Goal: Task Accomplishment & Management: Manage account settings

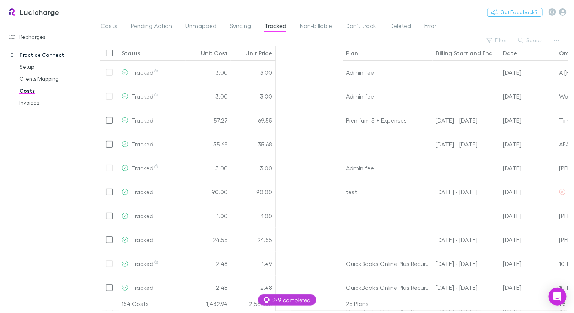
scroll to position [0, 189]
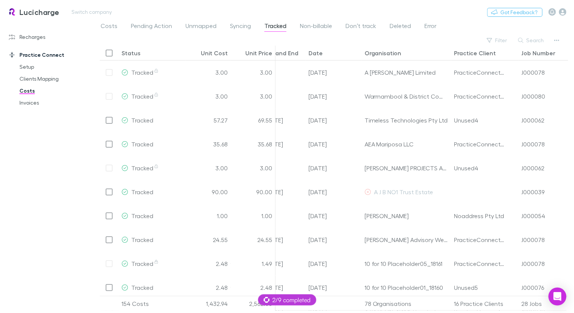
click at [44, 13] on h3 "Lucicharge" at bounding box center [39, 11] width 40 height 9
click at [94, 21] on main "Costs Pending Action Unmapped Syncing Tracked Non-billable Don’t track Deleted …" at bounding box center [334, 167] width 480 height 293
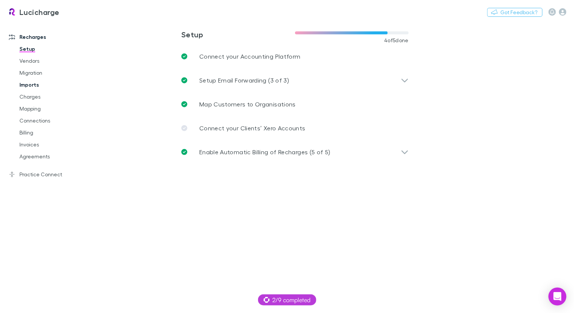
click at [33, 86] on link "Imports" at bounding box center [52, 85] width 80 height 12
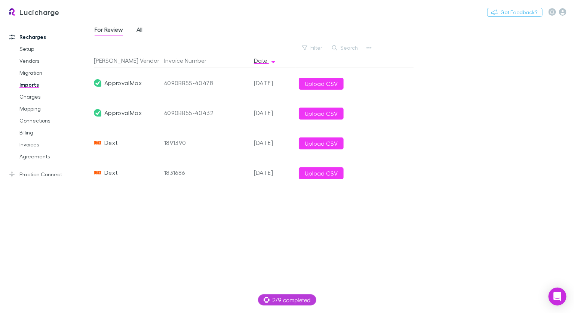
click at [137, 33] on span "All" at bounding box center [140, 31] width 6 height 10
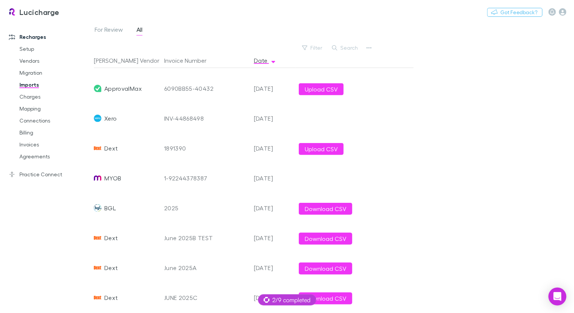
scroll to position [113, 0]
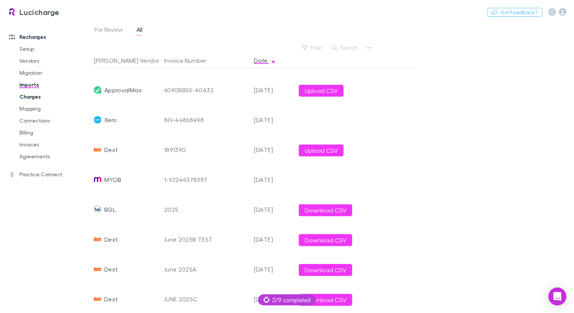
click at [28, 95] on link "Charges" at bounding box center [52, 97] width 80 height 12
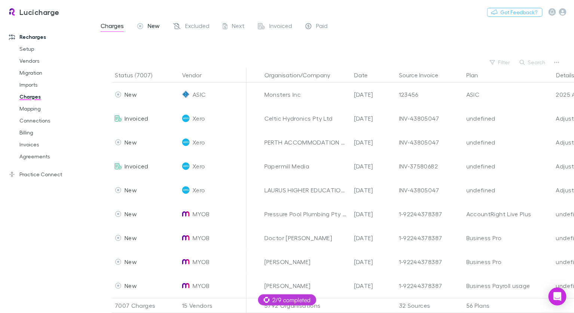
click at [155, 23] on span "New" at bounding box center [154, 27] width 12 height 10
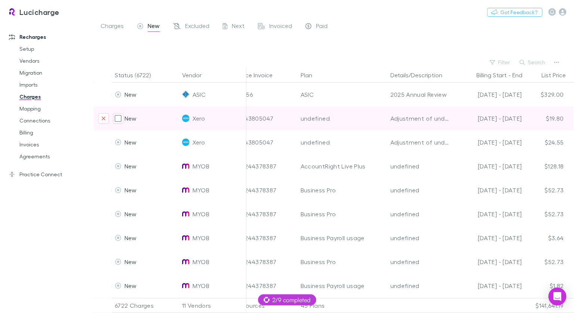
scroll to position [0, 279]
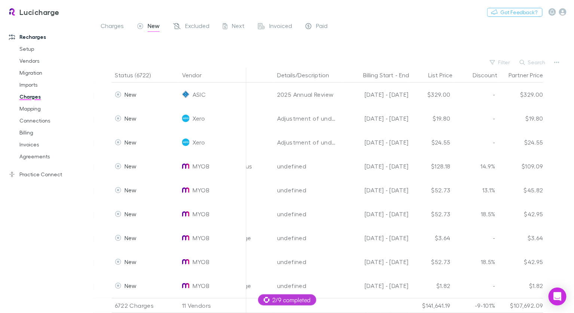
drag, startPoint x: 42, startPoint y: 107, endPoint x: 85, endPoint y: 99, distance: 43.0
click at [42, 107] on link "Mapping" at bounding box center [52, 109] width 80 height 12
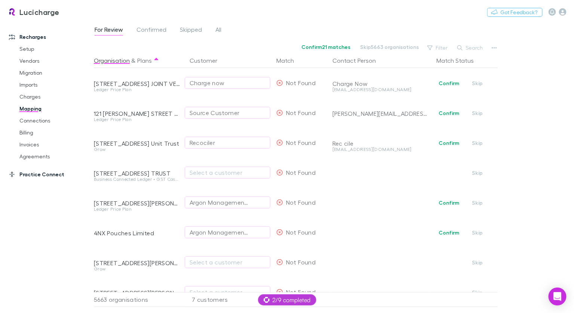
click at [51, 171] on link "Practice Connect" at bounding box center [46, 175] width 91 height 12
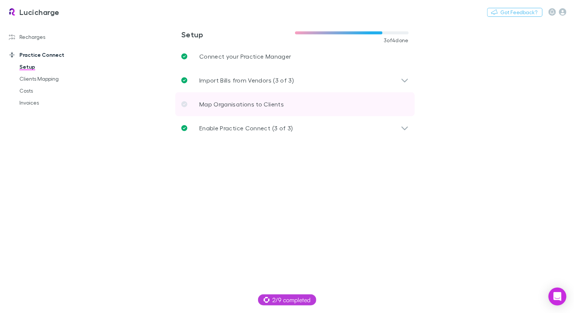
click at [221, 100] on p "Map Organisations to Clients" at bounding box center [241, 104] width 85 height 9
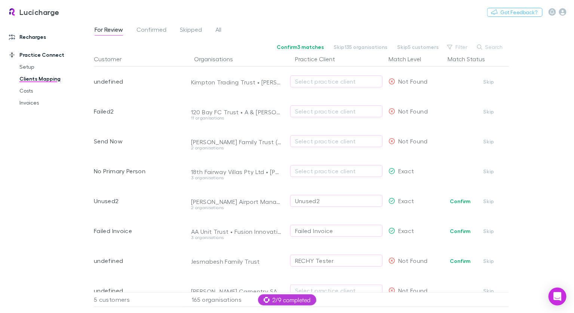
click at [28, 36] on link "Recharges" at bounding box center [46, 37] width 91 height 12
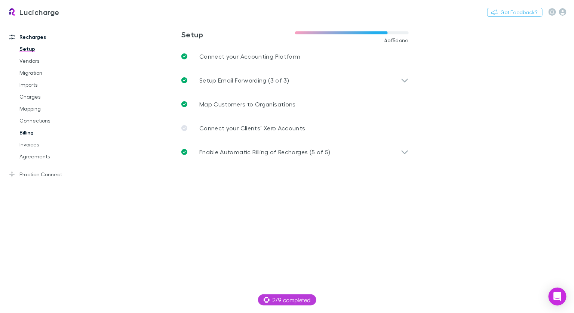
drag, startPoint x: 23, startPoint y: 136, endPoint x: 38, endPoint y: 132, distance: 15.5
click at [23, 136] on link "Billing" at bounding box center [52, 133] width 80 height 12
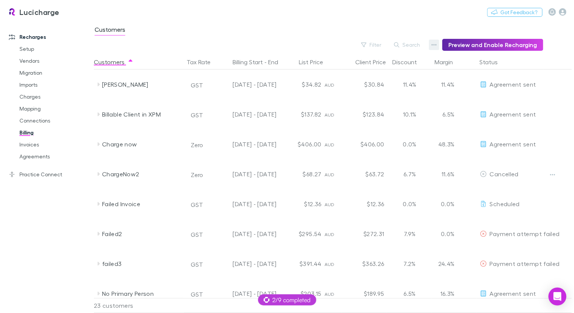
click at [437, 45] on icon "button" at bounding box center [434, 45] width 5 height 6
click at [386, 65] on p "Discount Split" at bounding box center [391, 69] width 91 height 9
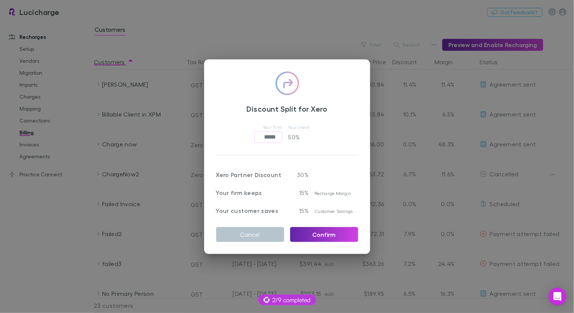
click at [299, 43] on div "Discount Split for Xero Your firm ***** ​ Your client 50 % Xero Partner Discoun…" at bounding box center [287, 156] width 574 height 313
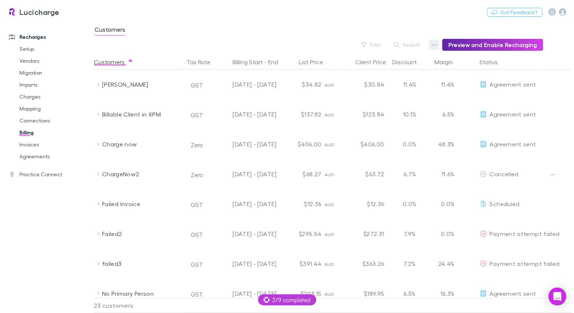
click at [434, 46] on button "button" at bounding box center [434, 45] width 10 height 10
click at [358, 80] on p "Admin Fee" at bounding box center [391, 82] width 91 height 9
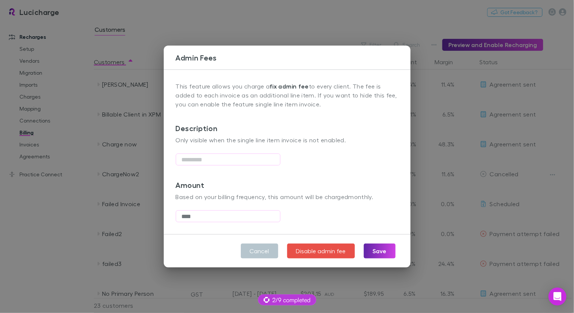
click at [215, 33] on div "Admin Fees This feature allows you charge a fix admin fee to every client. The …" at bounding box center [287, 156] width 574 height 313
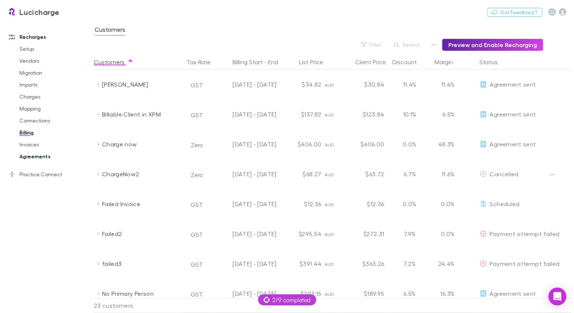
click at [48, 154] on link "Agreements" at bounding box center [52, 157] width 80 height 12
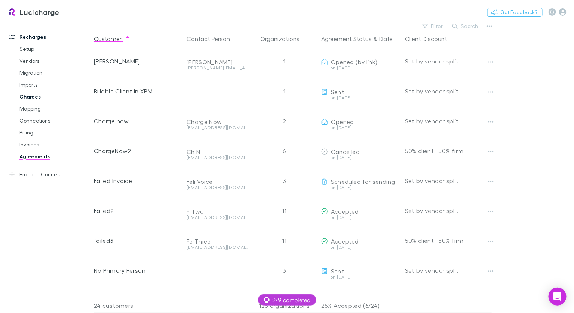
click at [34, 94] on link "Charges" at bounding box center [52, 97] width 80 height 12
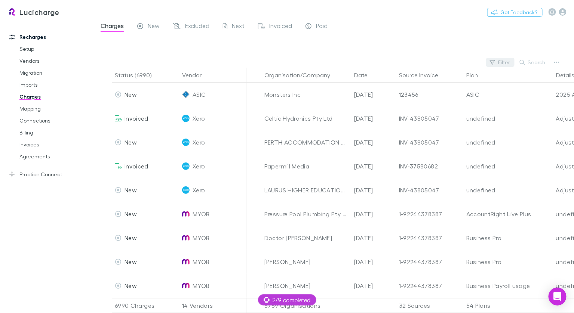
click at [504, 65] on button "Filter" at bounding box center [500, 62] width 28 height 9
type input "****"
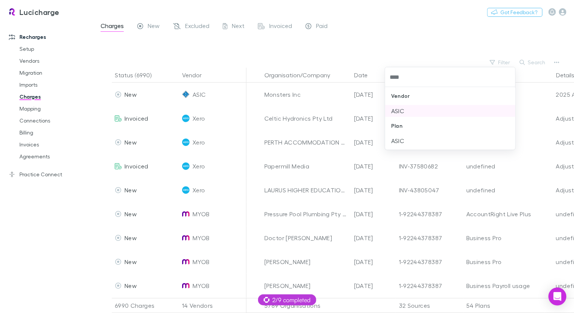
click at [414, 109] on li "ASIC" at bounding box center [450, 111] width 131 height 12
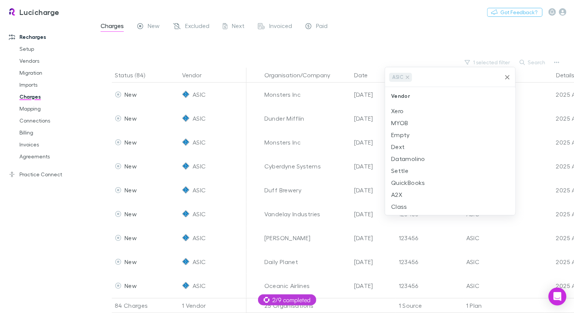
click at [388, 45] on div at bounding box center [287, 156] width 574 height 313
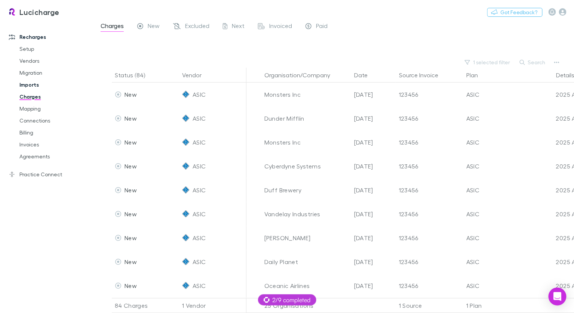
click at [24, 86] on link "Imports" at bounding box center [52, 85] width 80 height 12
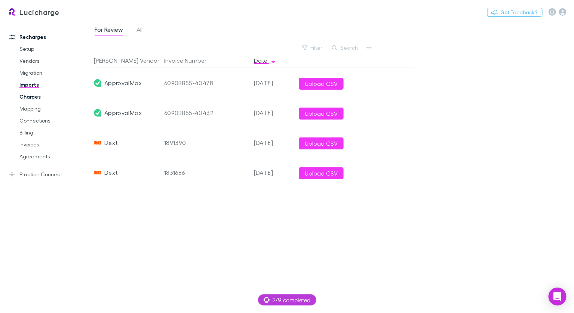
click at [26, 96] on link "Charges" at bounding box center [52, 97] width 80 height 12
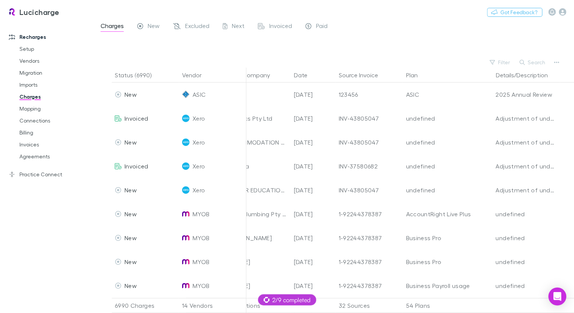
scroll to position [0, 206]
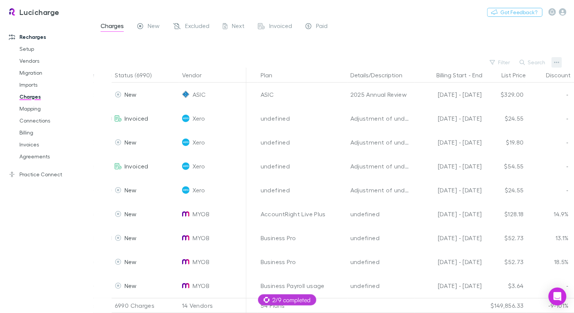
click at [555, 63] on button "button" at bounding box center [557, 62] width 10 height 10
click at [479, 48] on div at bounding box center [287, 156] width 574 height 313
click at [505, 64] on button "Filter" at bounding box center [500, 62] width 28 height 9
type input "*"
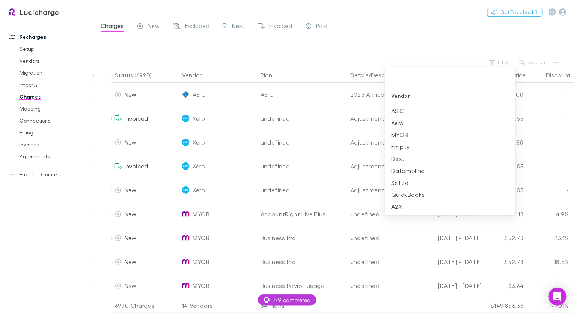
click at [266, 60] on div at bounding box center [287, 156] width 574 height 313
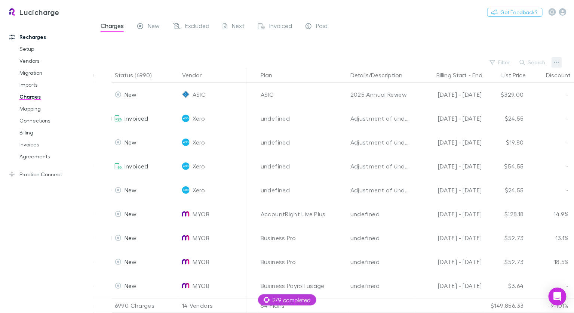
click at [560, 62] on button "button" at bounding box center [557, 62] width 10 height 10
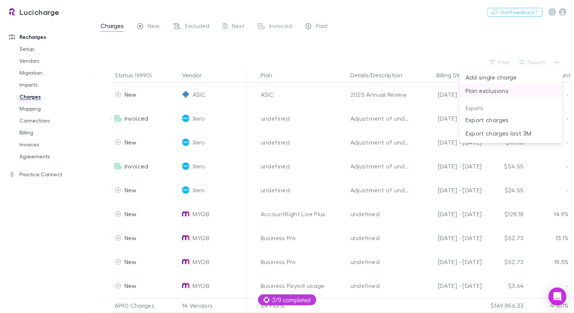
click at [493, 90] on p "Plan exclusions" at bounding box center [511, 90] width 91 height 9
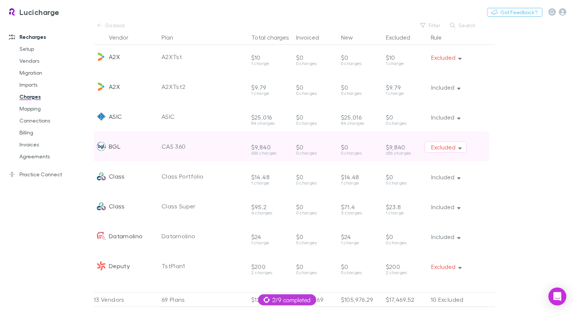
scroll to position [0, 3]
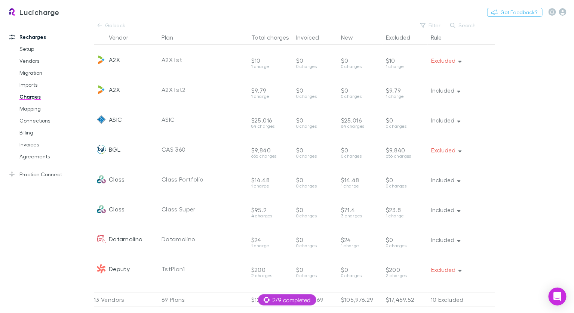
click at [116, 22] on link "Go back" at bounding box center [112, 25] width 36 height 9
click at [116, 24] on div "Lucicharge Switch company Nothing Got Feedback?" at bounding box center [287, 12] width 574 height 24
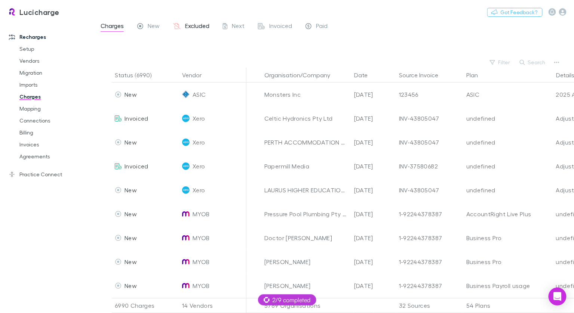
click at [190, 24] on span "Excluded" at bounding box center [197, 27] width 24 height 10
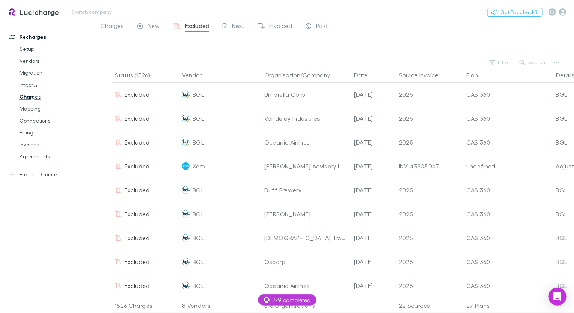
click at [539, 64] on button "Search" at bounding box center [533, 62] width 34 height 9
type input "***"
drag, startPoint x: 50, startPoint y: 176, endPoint x: 55, endPoint y: 143, distance: 32.8
click at [50, 176] on link "Practice Connect" at bounding box center [46, 175] width 91 height 12
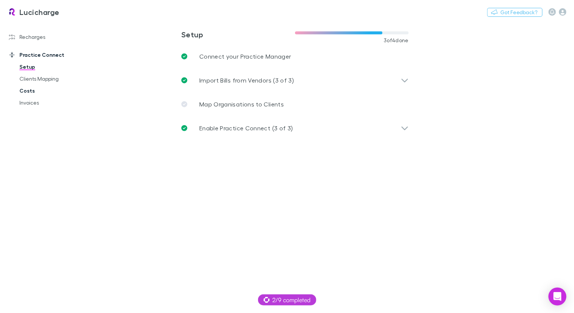
click at [29, 93] on link "Costs" at bounding box center [52, 91] width 80 height 12
click at [29, 91] on link "Costs" at bounding box center [52, 91] width 80 height 12
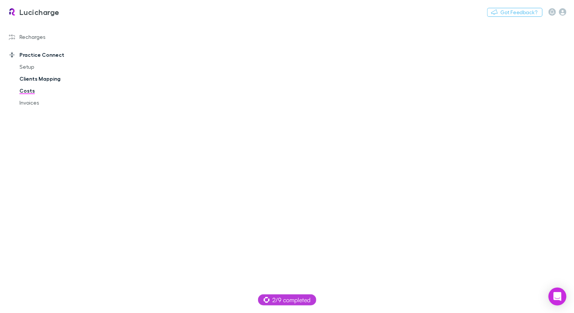
drag, startPoint x: 31, startPoint y: 65, endPoint x: 37, endPoint y: 77, distance: 12.7
click at [31, 65] on link "Setup" at bounding box center [52, 67] width 80 height 12
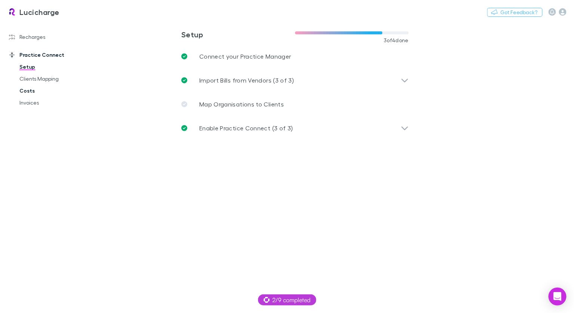
click at [27, 88] on link "Costs" at bounding box center [52, 91] width 80 height 12
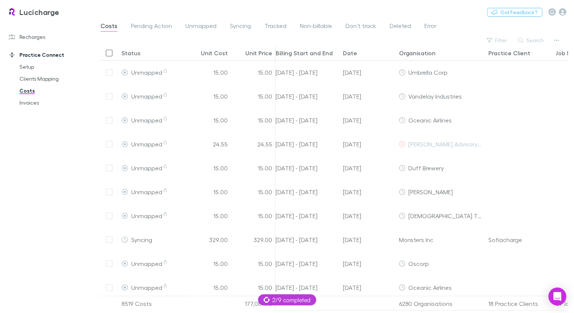
scroll to position [0, 158]
click at [271, 28] on span "Tracked" at bounding box center [275, 27] width 22 height 10
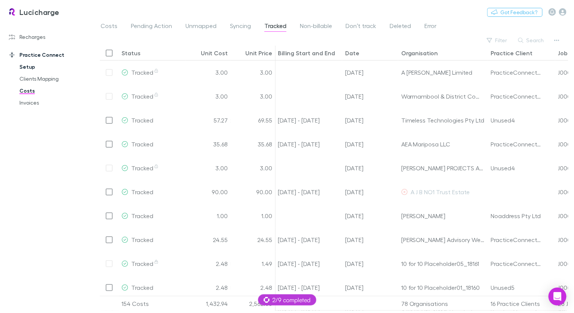
click at [22, 66] on link "Setup" at bounding box center [52, 67] width 80 height 12
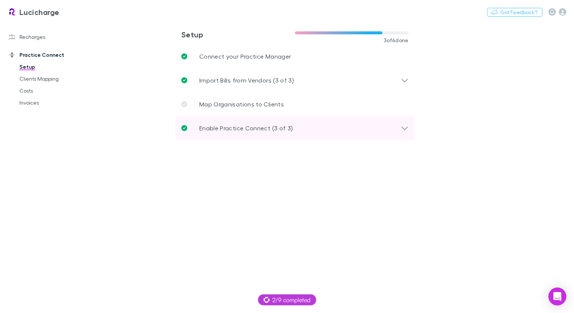
click at [247, 129] on p "Enable Practice Connect (3 of 3)" at bounding box center [246, 128] width 94 height 9
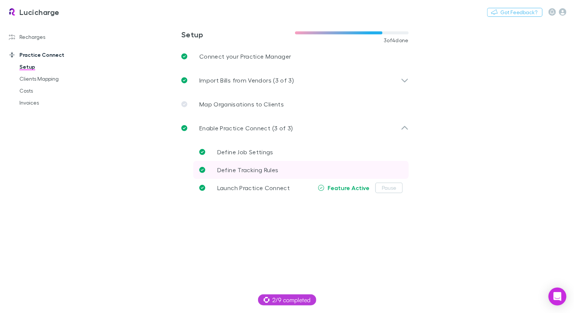
click at [266, 175] on link "Define Tracking Rules" at bounding box center [300, 170] width 215 height 18
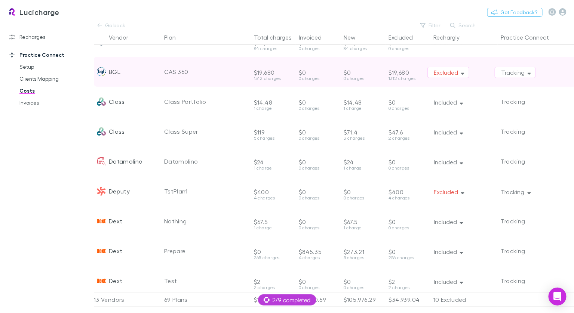
scroll to position [76, 0]
click at [512, 76] on button "Tracking" at bounding box center [515, 73] width 41 height 11
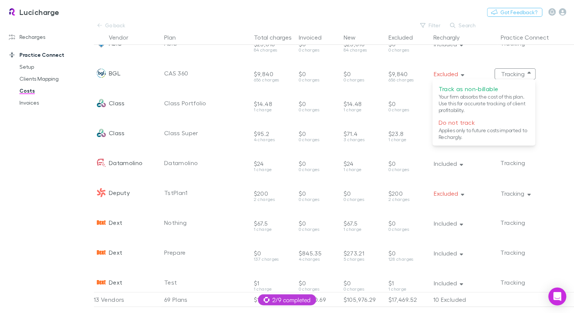
click at [183, 1] on div at bounding box center [287, 156] width 574 height 313
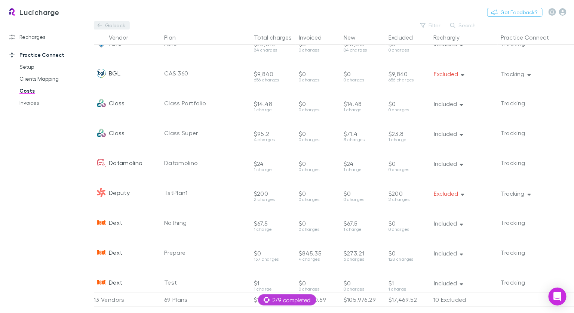
click at [113, 26] on link "Go back" at bounding box center [112, 25] width 36 height 9
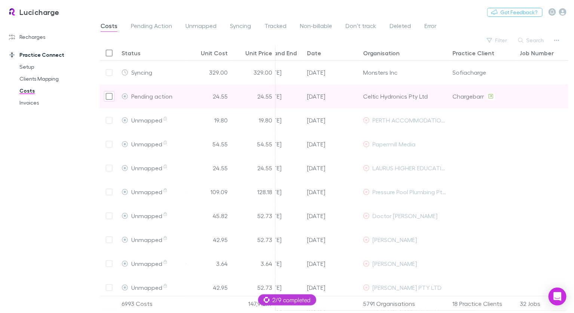
scroll to position [0, 212]
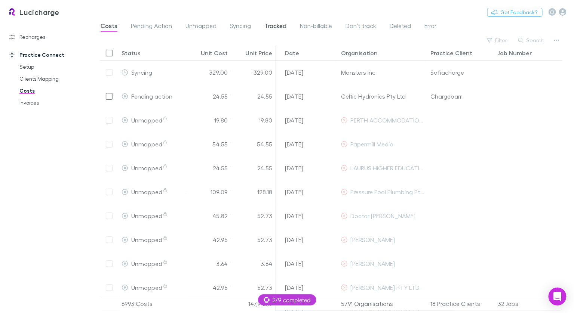
click at [281, 25] on span "Tracked" at bounding box center [275, 27] width 22 height 10
click at [279, 26] on span "Tracked" at bounding box center [275, 27] width 22 height 10
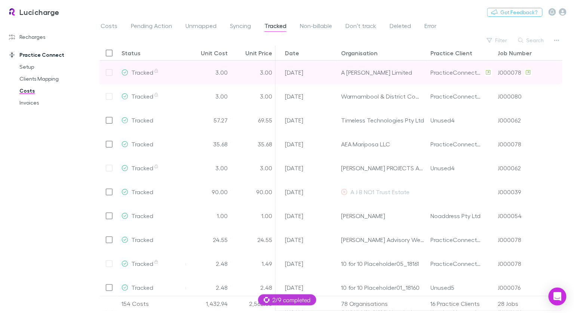
scroll to position [27, 0]
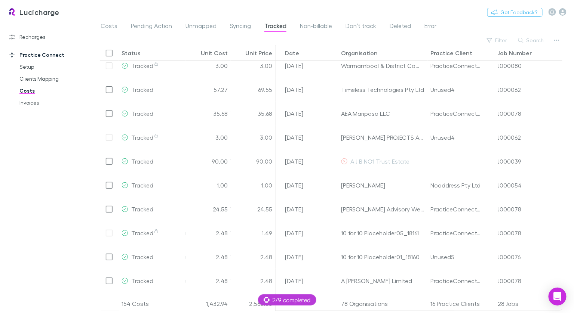
drag, startPoint x: 36, startPoint y: 102, endPoint x: 105, endPoint y: 107, distance: 69.0
click at [36, 102] on link "Invoices" at bounding box center [52, 103] width 80 height 12
